Goal: Find specific page/section: Find specific page/section

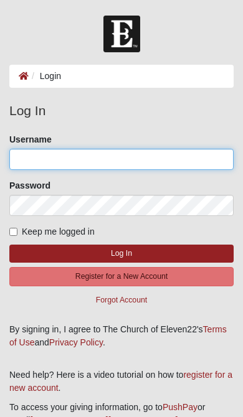
click at [32, 159] on input "Username" at bounding box center [121, 159] width 224 height 21
type input "Ziminski"
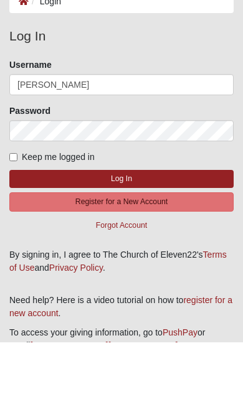
click at [14, 228] on input "Keep me logged in" at bounding box center [13, 232] width 8 height 8
checkbox input "true"
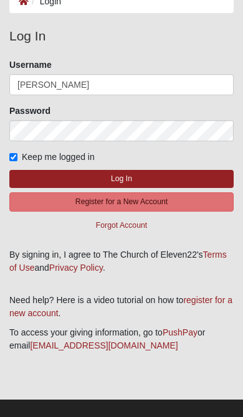
click at [63, 175] on button "Log In" at bounding box center [121, 179] width 224 height 18
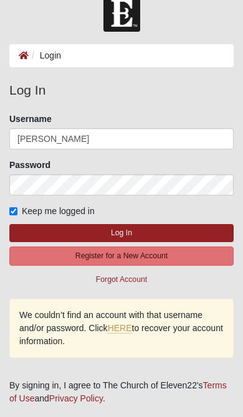
scroll to position [0, 0]
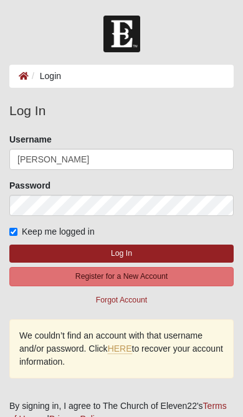
click at [113, 253] on button "Log In" at bounding box center [121, 253] width 224 height 18
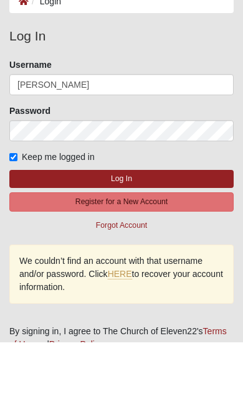
click at [72, 244] on button "Log In" at bounding box center [121, 253] width 224 height 18
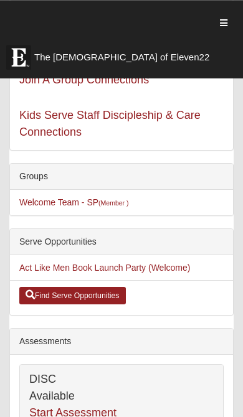
scroll to position [129, 0]
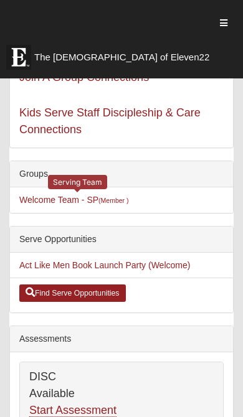
click at [42, 199] on link "Welcome Team - SP (Member )" at bounding box center [73, 200] width 109 height 10
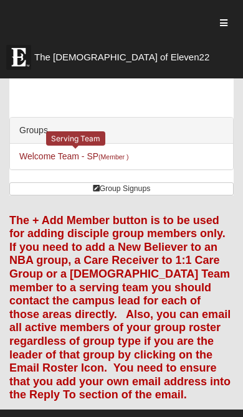
click at [47, 160] on link "Welcome Team - SP (Member )" at bounding box center [73, 156] width 109 height 10
click at [121, 195] on link "Group Signups" at bounding box center [121, 188] width 224 height 13
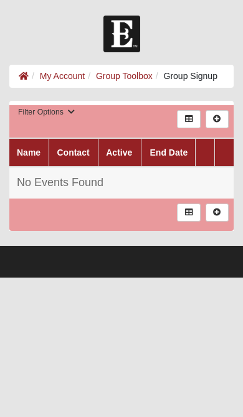
click at [124, 76] on link "Group Toolbox" at bounding box center [124, 76] width 57 height 10
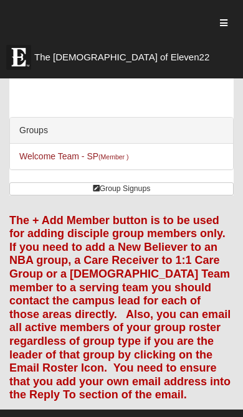
click at [44, 159] on link "Welcome Team - SP (Member )" at bounding box center [73, 156] width 109 height 10
click at [44, 160] on link "Welcome Team - SP (Member )" at bounding box center [73, 156] width 109 height 10
click at [29, 132] on div "Groups" at bounding box center [121, 131] width 223 height 26
click at [43, 159] on link "Welcome Team - SP (Member )" at bounding box center [73, 156] width 109 height 10
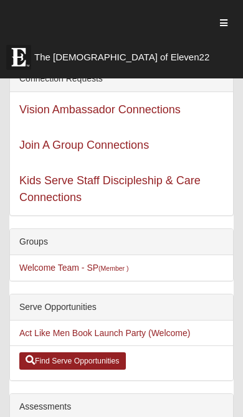
scroll to position [63, 0]
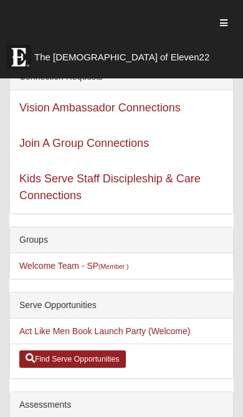
click at [41, 269] on link "Welcome Team - SP (Member )" at bounding box center [73, 266] width 109 height 10
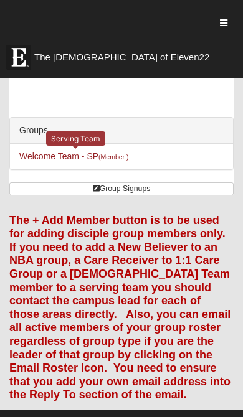
click at [51, 160] on link "Welcome Team - SP (Member )" at bounding box center [73, 156] width 109 height 10
